Goal: Find specific page/section: Find specific page/section

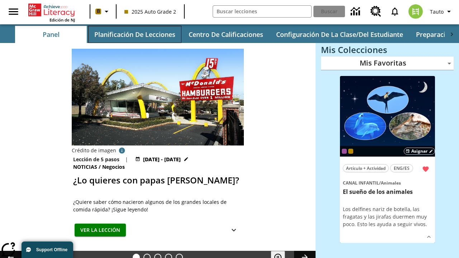
click at [134, 34] on button "Planificación de lecciones" at bounding box center [134, 34] width 93 height 17
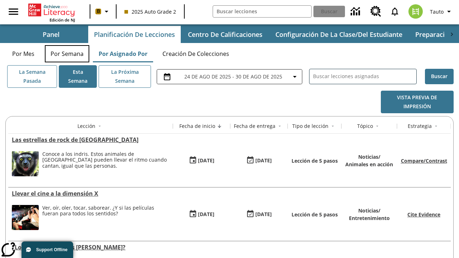
click at [67, 54] on button "Por semana" at bounding box center [67, 53] width 44 height 17
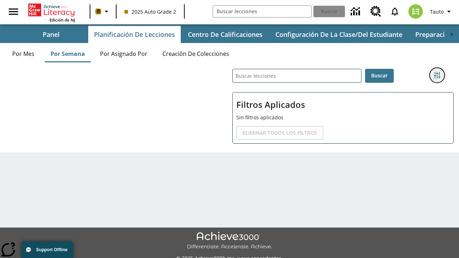
click at [436, 75] on icon "Menú lateral de filtros" at bounding box center [437, 75] width 6 height 6
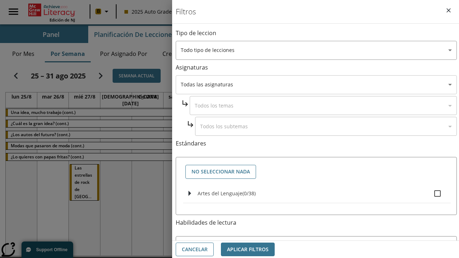
click at [316, 85] on body "Saltar al contenido principal Edición de NJ B 2025 Auto Grade 2 Buscar 0 Tauto …" at bounding box center [229, 151] width 459 height 303
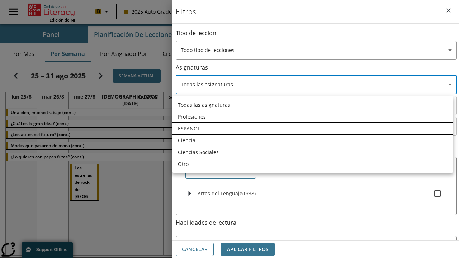
click at [312, 128] on li "ESPAÑOL" at bounding box center [312, 129] width 281 height 12
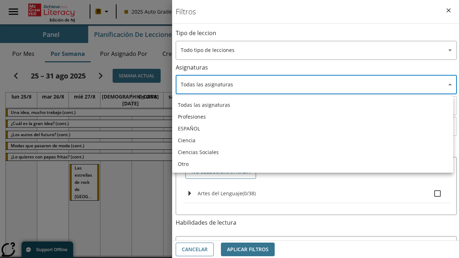
type input "1"
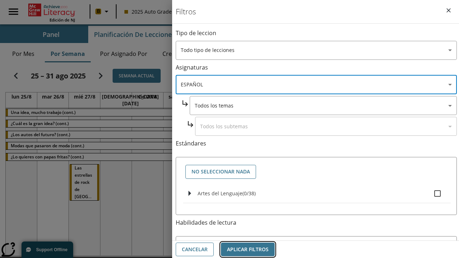
click at [248, 249] on button "Aplicar Filtros" at bounding box center [248, 250] width 54 height 14
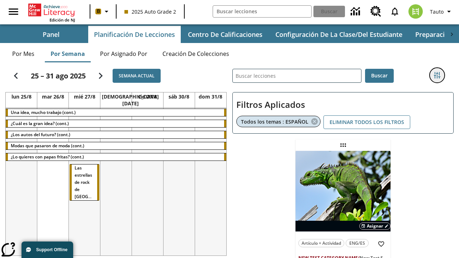
click at [436, 75] on icon "Menú lateral de filtros" at bounding box center [437, 75] width 6 height 6
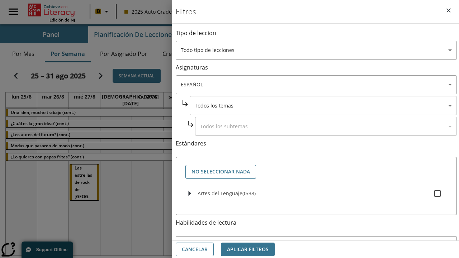
click at [323, 105] on body "Saltar al contenido principal Edición de NJ B 2025 Auto Grade 2 Buscar 0 Tauto …" at bounding box center [229, 185] width 459 height 370
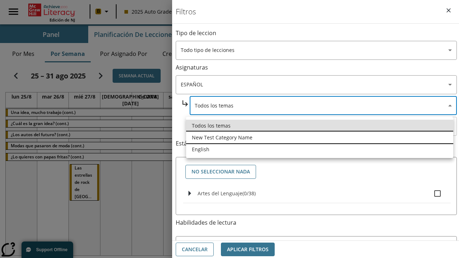
click at [319, 137] on li "New Test Category Name" at bounding box center [319, 138] width 267 height 12
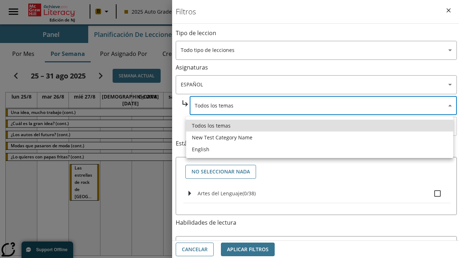
type input "265"
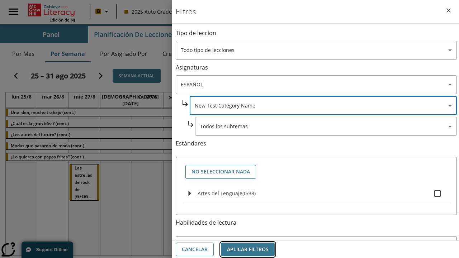
click at [248, 249] on button "Aplicar Filtros" at bounding box center [248, 250] width 54 height 14
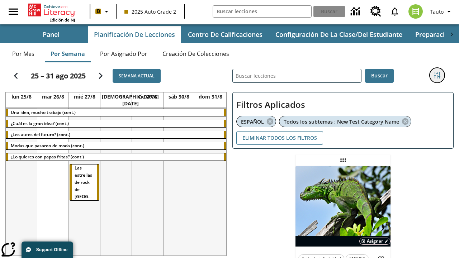
click at [436, 75] on icon "Menú lateral de filtros" at bounding box center [437, 75] width 6 height 6
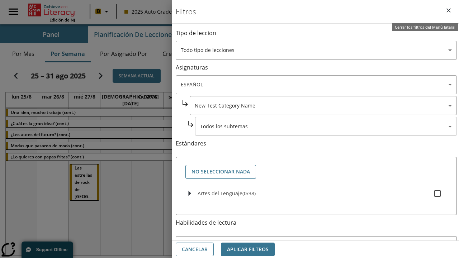
click at [326, 126] on body "Saltar al contenido principal Edición de NJ B 2025 Auto Grade 2 Buscar 0 Tauto …" at bounding box center [229, 193] width 459 height 386
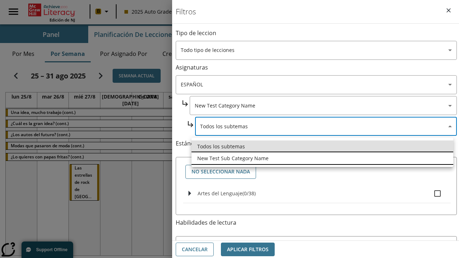
click at [322, 158] on li "New Test Sub Category Name" at bounding box center [322, 158] width 262 height 12
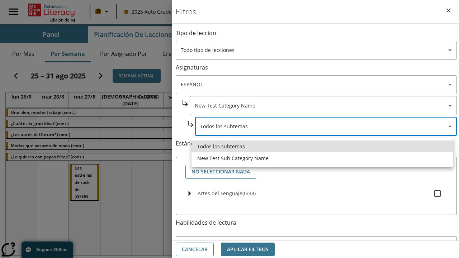
type input "2232"
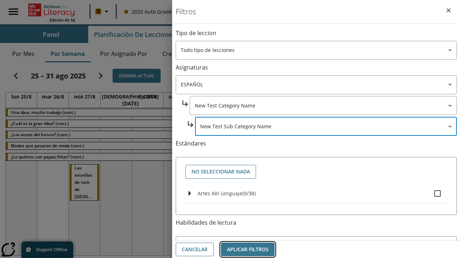
click at [248, 249] on button "Aplicar Filtros" at bounding box center [248, 250] width 54 height 14
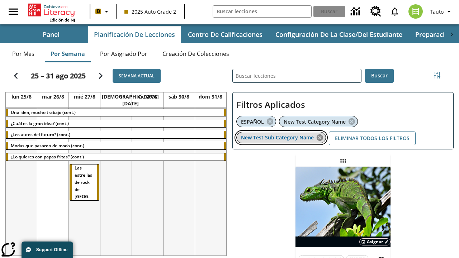
click at [320, 137] on icon "Eliminar New Test Sub Category Name el ítem seleccionado del filtro" at bounding box center [320, 138] width 8 height 8
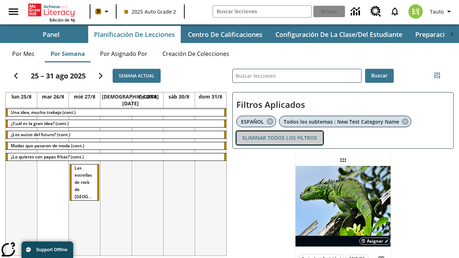
click at [279, 138] on button "Eliminar todos los filtros" at bounding box center [279, 138] width 87 height 14
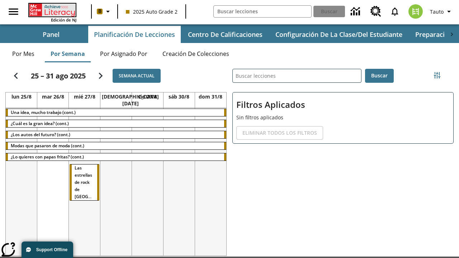
click at [52, 10] on icon "Portada" at bounding box center [53, 10] width 48 height 13
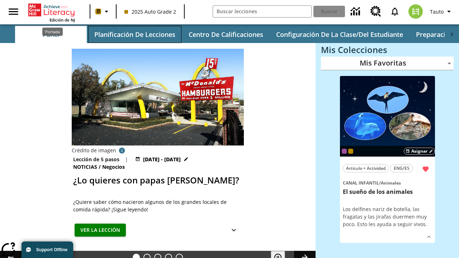
click at [134, 34] on button "Planificación de lecciones" at bounding box center [134, 34] width 93 height 17
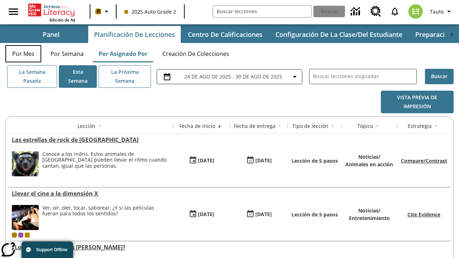
click at [23, 54] on button "Por mes" at bounding box center [23, 53] width 36 height 17
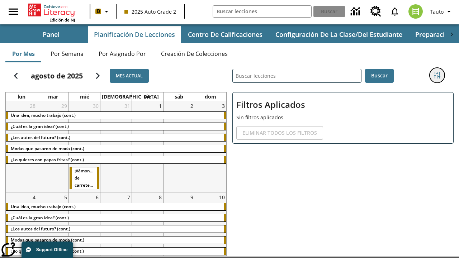
click at [436, 75] on icon "Menú lateral de filtros" at bounding box center [437, 75] width 6 height 6
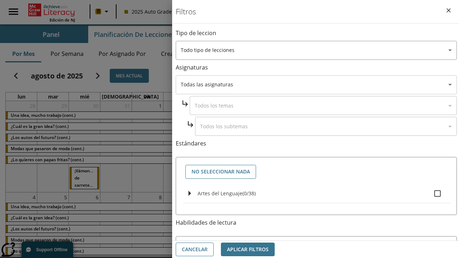
click at [316, 85] on body "Saltar al contenido principal Edición de NJ B 2025 Auto Grade 2 Buscar 0 Tauto …" at bounding box center [229, 151] width 459 height 303
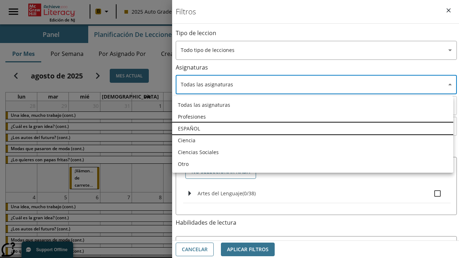
click at [312, 128] on li "ESPAÑOL" at bounding box center [312, 129] width 281 height 12
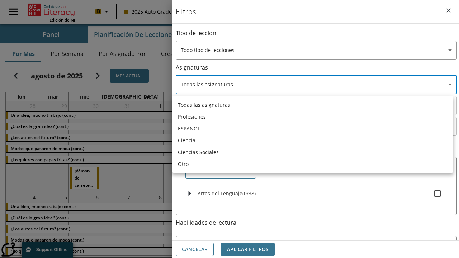
type input "1"
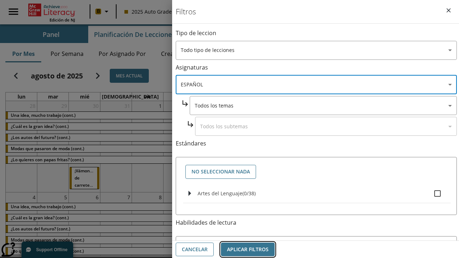
click at [248, 249] on button "Aplicar Filtros" at bounding box center [248, 250] width 54 height 14
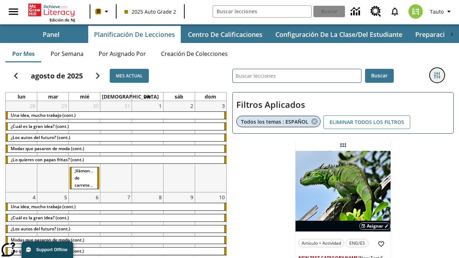
click at [436, 75] on icon "Menú lateral de filtros" at bounding box center [437, 75] width 6 height 6
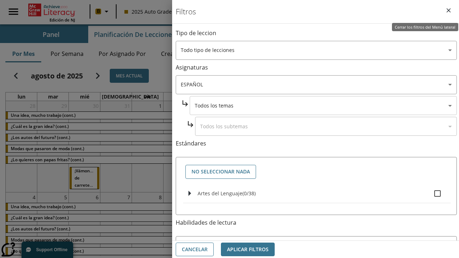
click at [323, 105] on body "Saltar al contenido principal Edición de NJ B 2025 Auto Grade 2 Buscar 0 Tauto …" at bounding box center [229, 185] width 459 height 370
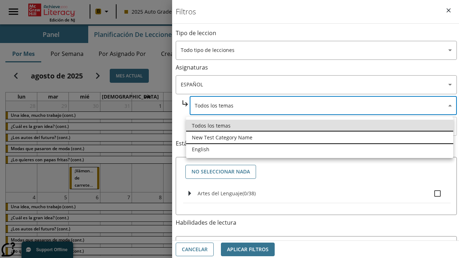
click at [319, 137] on li "New Test Category Name" at bounding box center [319, 138] width 267 height 12
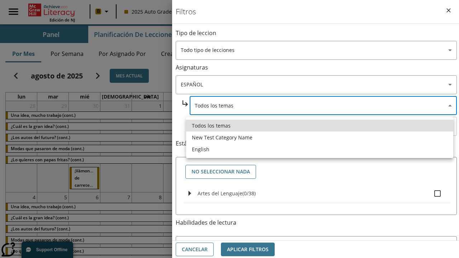
type input "265"
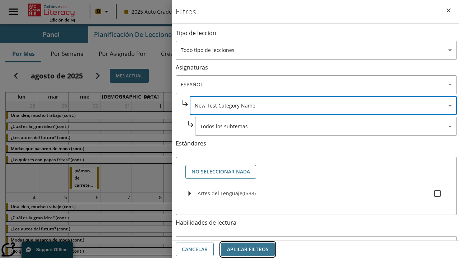
click at [248, 249] on button "Aplicar Filtros" at bounding box center [248, 250] width 54 height 14
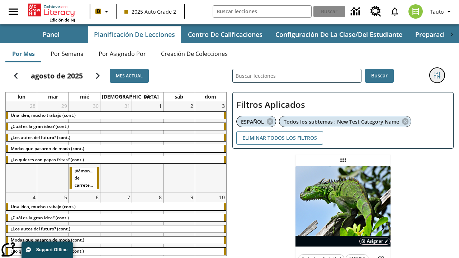
click at [436, 75] on icon "Menú lateral de filtros" at bounding box center [437, 75] width 6 height 6
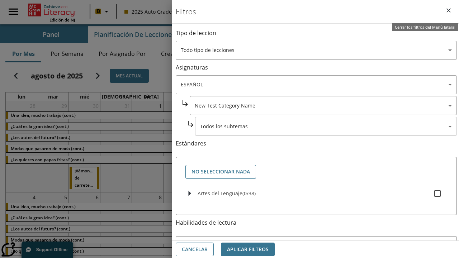
click at [326, 126] on body "Saltar al contenido principal Edición de NJ B 2025 Auto Grade 2 Buscar 0 Tauto …" at bounding box center [229, 193] width 459 height 386
